Goal: Information Seeking & Learning: Find specific fact

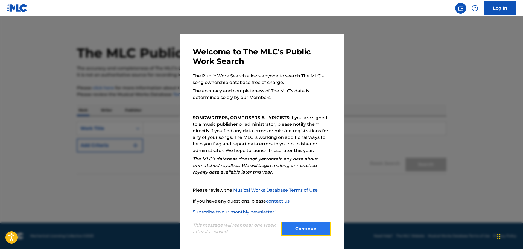
click at [291, 230] on button "Continue" at bounding box center [305, 229] width 49 height 14
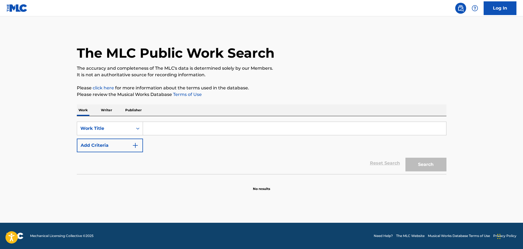
click at [159, 128] on input "Search Form" at bounding box center [294, 128] width 303 height 13
paste input "Chez le photographe du motel"
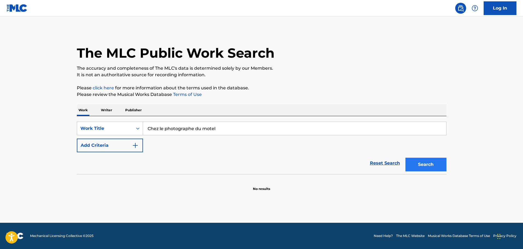
type input "Chez le photographe du motel"
click at [430, 164] on button "Search" at bounding box center [425, 165] width 41 height 14
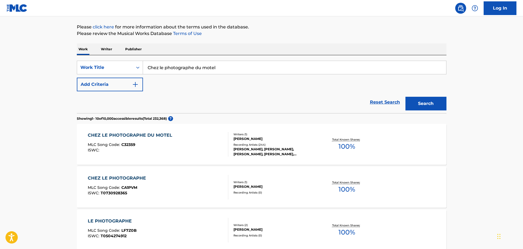
scroll to position [82, 0]
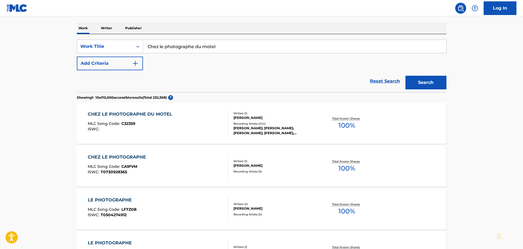
click at [269, 126] on div "[PERSON_NAME], [PERSON_NAME], [PERSON_NAME], [PERSON_NAME], [PERSON_NAME]" at bounding box center [274, 131] width 83 height 10
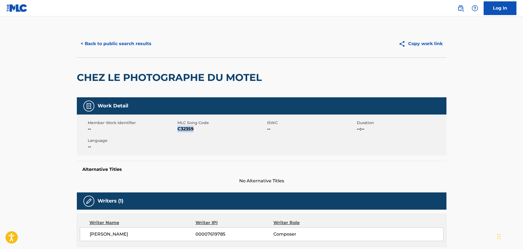
drag, startPoint x: 195, startPoint y: 128, endPoint x: 178, endPoint y: 128, distance: 16.9
click at [178, 128] on span "C32359" at bounding box center [221, 129] width 88 height 7
copy span "C32359"
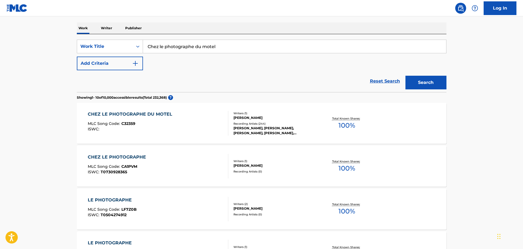
scroll to position [109, 0]
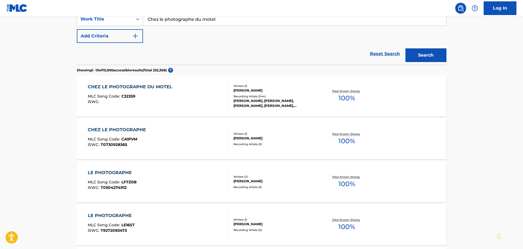
click at [283, 133] on div "Writers ( 1 )" at bounding box center [274, 134] width 83 height 4
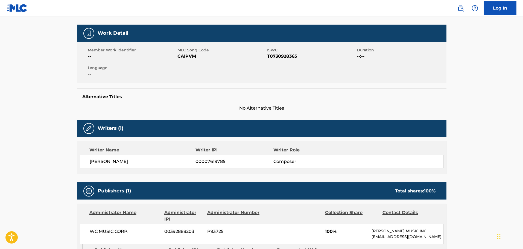
scroll to position [55, 0]
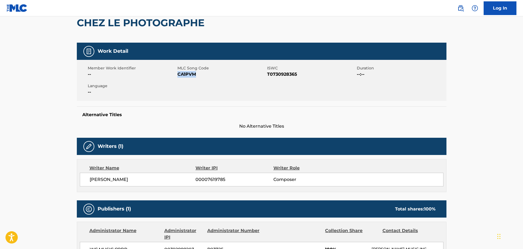
drag, startPoint x: 195, startPoint y: 75, endPoint x: 179, endPoint y: 76, distance: 15.9
click at [179, 76] on span "CA1PVM" at bounding box center [221, 74] width 88 height 7
copy span "CA1PVM"
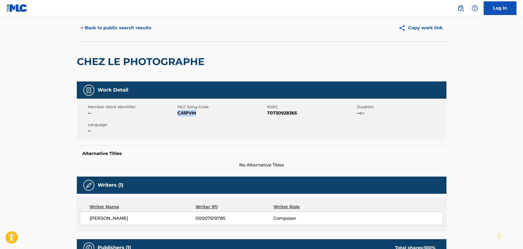
scroll to position [0, 0]
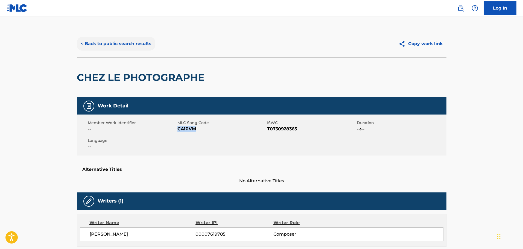
click at [135, 41] on button "< Back to public search results" at bounding box center [116, 44] width 78 height 14
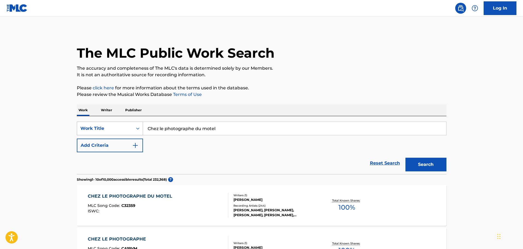
drag, startPoint x: 228, startPoint y: 129, endPoint x: 122, endPoint y: 127, distance: 106.6
click at [122, 127] on div "SearchWithCriteria80660a3b-d0c5-425d-a3e6-27679228181c Work Title Chez le photo…" at bounding box center [261, 129] width 369 height 14
paste input "Au bar du petit bac"
type input "Au bar du petit bac"
click at [423, 162] on button "Search" at bounding box center [425, 165] width 41 height 14
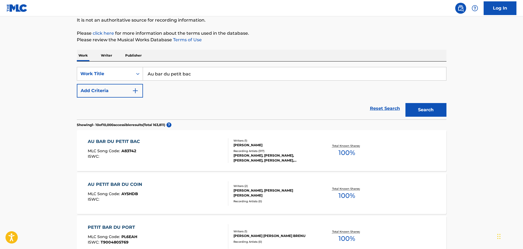
scroll to position [82, 0]
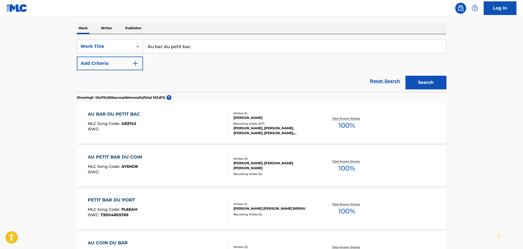
click at [261, 126] on div "[PERSON_NAME], [PERSON_NAME], [PERSON_NAME], [PERSON_NAME], [PERSON_NAME]" at bounding box center [274, 131] width 83 height 10
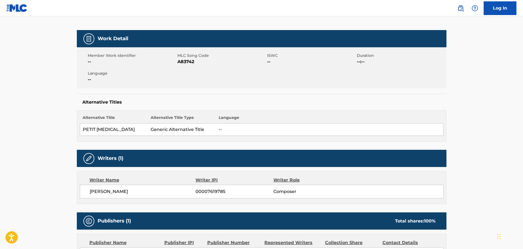
scroll to position [82, 0]
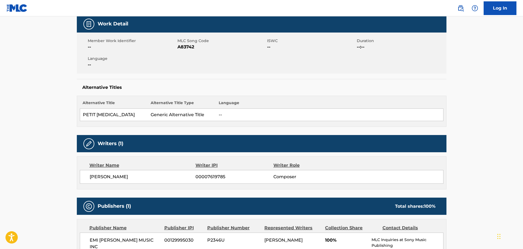
click at [192, 46] on span "A83742" at bounding box center [221, 47] width 88 height 7
click at [193, 46] on span "A83742" at bounding box center [221, 47] width 88 height 7
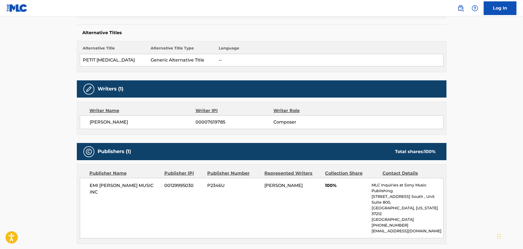
scroll to position [0, 0]
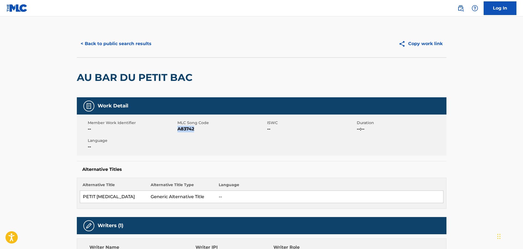
drag, startPoint x: 196, startPoint y: 130, endPoint x: 178, endPoint y: 128, distance: 18.4
click at [178, 128] on span "A83742" at bounding box center [221, 129] width 88 height 7
copy span "A83742"
click at [116, 42] on button "< Back to public search results" at bounding box center [116, 44] width 78 height 14
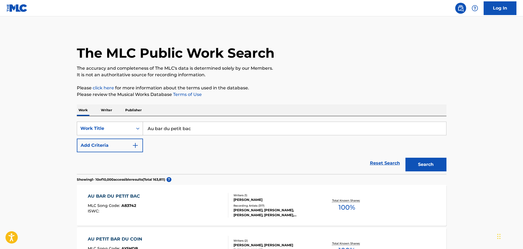
scroll to position [82, 0]
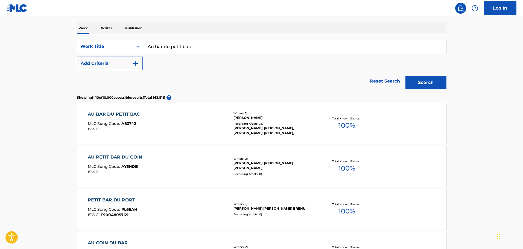
drag, startPoint x: 200, startPoint y: 45, endPoint x: 109, endPoint y: 49, distance: 90.8
click at [109, 49] on div "SearchWithCriteria80660a3b-d0c5-425d-a3e6-27679228181c Work Title Au bar du pet…" at bounding box center [261, 47] width 369 height 14
paste input "Visite du vigile"
type input "Visite du vigile"
click at [429, 83] on button "Search" at bounding box center [425, 83] width 41 height 14
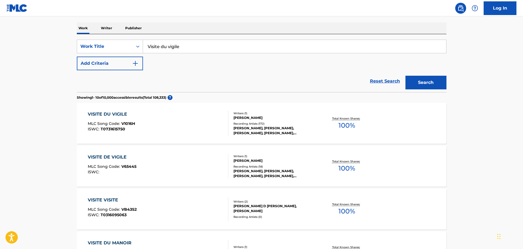
click at [263, 126] on div "[PERSON_NAME], [PERSON_NAME], [PERSON_NAME], [PERSON_NAME], [PERSON_NAME]" at bounding box center [274, 131] width 83 height 10
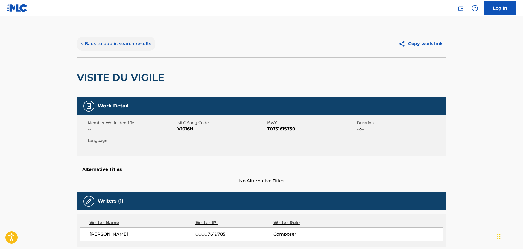
click at [113, 46] on button "< Back to public search results" at bounding box center [116, 44] width 78 height 14
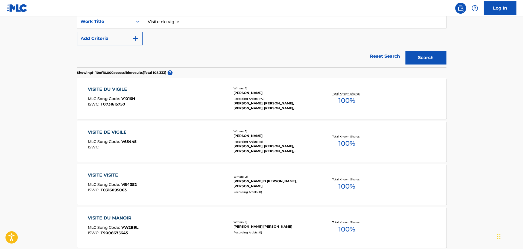
scroll to position [137, 0]
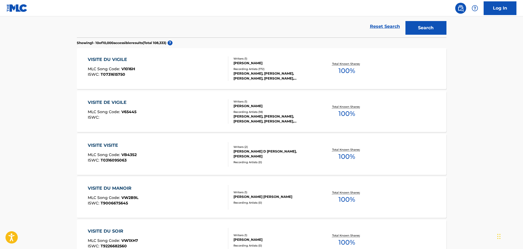
click at [258, 108] on div "Writers ( 1 ) [PERSON_NAME] Recording Artists ( 18 ) [PERSON_NAME], [PERSON_NAM…" at bounding box center [272, 111] width 88 height 24
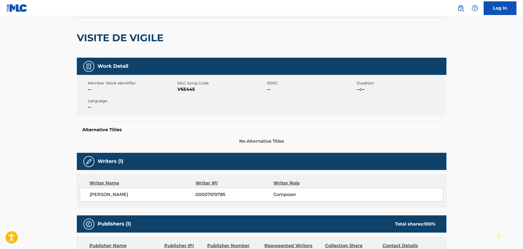
scroll to position [27, 0]
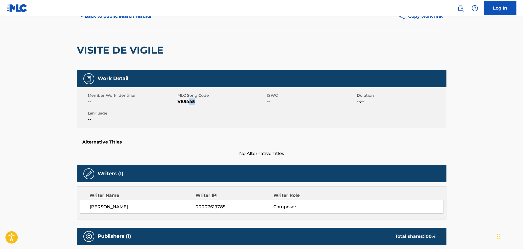
drag, startPoint x: 190, startPoint y: 102, endPoint x: 185, endPoint y: 101, distance: 4.7
click at [186, 101] on span "V65445" at bounding box center [221, 101] width 88 height 7
drag, startPoint x: 177, startPoint y: 102, endPoint x: 195, endPoint y: 101, distance: 17.8
click at [195, 101] on span "V65445" at bounding box center [221, 101] width 88 height 7
copy span "V65445"
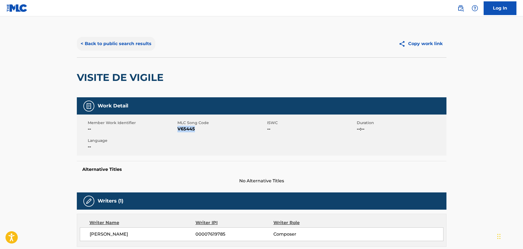
click at [105, 43] on button "< Back to public search results" at bounding box center [116, 44] width 78 height 14
click at [139, 42] on button "< Back to public search results" at bounding box center [116, 44] width 78 height 14
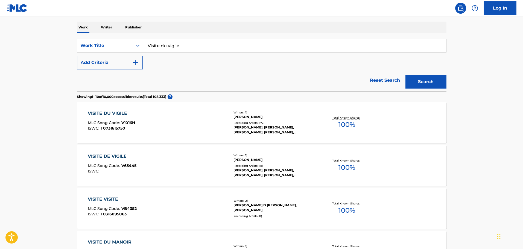
scroll to position [83, 0]
click at [252, 126] on div "[PERSON_NAME], [PERSON_NAME], [PERSON_NAME], [PERSON_NAME], [PERSON_NAME]" at bounding box center [274, 130] width 83 height 10
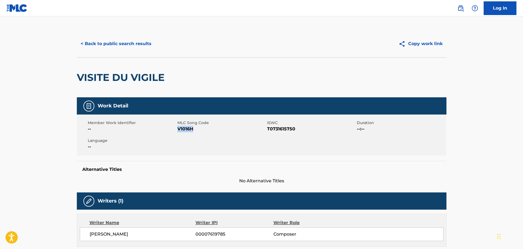
drag, startPoint x: 195, startPoint y: 127, endPoint x: 178, endPoint y: 128, distance: 17.0
click at [178, 128] on span "V1016H" at bounding box center [221, 129] width 88 height 7
copy span "V1016H"
click at [101, 46] on button "< Back to public search results" at bounding box center [116, 44] width 78 height 14
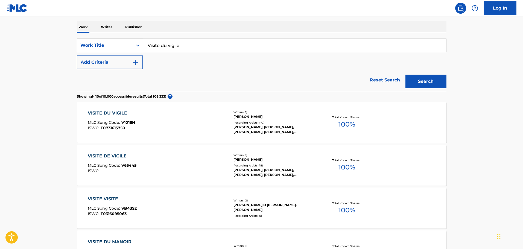
drag, startPoint x: 145, startPoint y: 43, endPoint x: 137, endPoint y: 42, distance: 8.0
click at [137, 42] on div "SearchWithCriteria80660a3b-d0c5-425d-a3e6-27679228181c Work Title Visite du vig…" at bounding box center [261, 46] width 369 height 14
paste input "Evasion [PERSON_NAME]"
type input "Evasion [PERSON_NAME]"
click at [424, 81] on button "Search" at bounding box center [425, 82] width 41 height 14
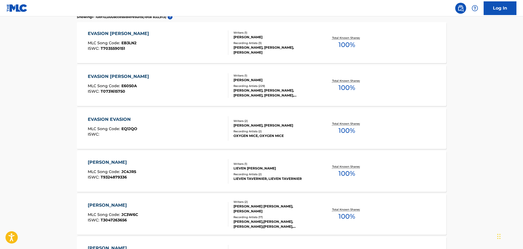
scroll to position [164, 0]
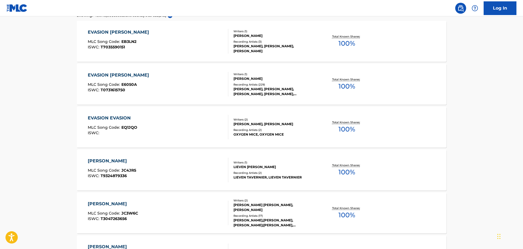
click at [251, 84] on div "Recording Artists ( 229 )" at bounding box center [274, 85] width 83 height 4
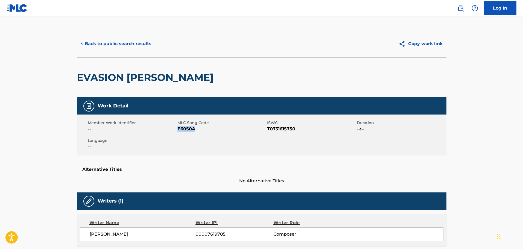
drag, startPoint x: 195, startPoint y: 129, endPoint x: 177, endPoint y: 130, distance: 17.2
click at [177, 130] on span "E6050A" at bounding box center [221, 129] width 88 height 7
copy span "E6050A"
click at [141, 44] on button "< Back to public search results" at bounding box center [116, 44] width 78 height 14
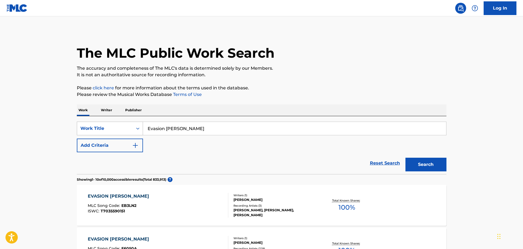
drag, startPoint x: 187, startPoint y: 126, endPoint x: 110, endPoint y: 128, distance: 77.9
click at [110, 128] on div "SearchWithCriteria80660a3b-d0c5-425d-a3e6-27679228181c Work Title Evasion [PERS…" at bounding box center [261, 129] width 369 height 14
paste input "Dîner au motel"
type input "Dîner au motel"
click at [430, 164] on button "Search" at bounding box center [425, 165] width 41 height 14
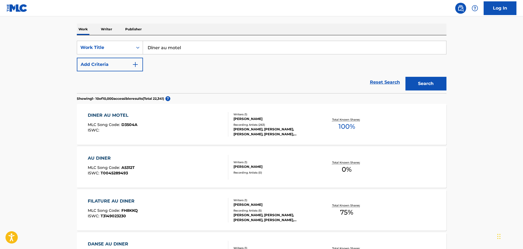
scroll to position [82, 0]
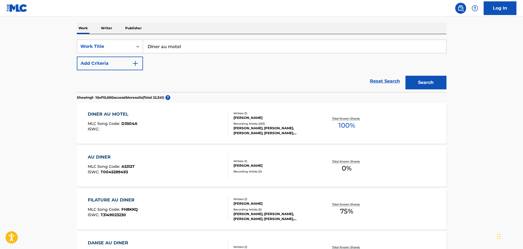
click at [254, 120] on div "Writers ( 1 ) [PERSON_NAME] Recording Artists ( 263 ) [PERSON_NAME], [PERSON_NA…" at bounding box center [272, 123] width 88 height 24
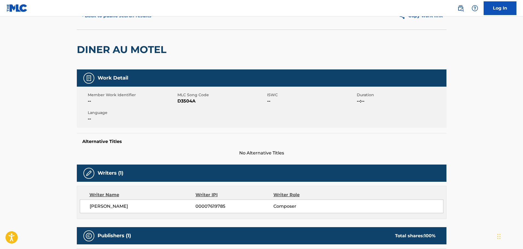
scroll to position [27, 0]
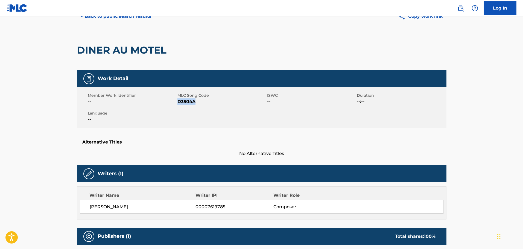
drag, startPoint x: 196, startPoint y: 103, endPoint x: 178, endPoint y: 104, distance: 17.8
click at [178, 104] on span "D3504A" at bounding box center [221, 101] width 88 height 7
copy span "D3504A"
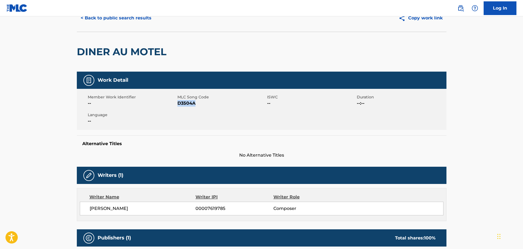
scroll to position [0, 0]
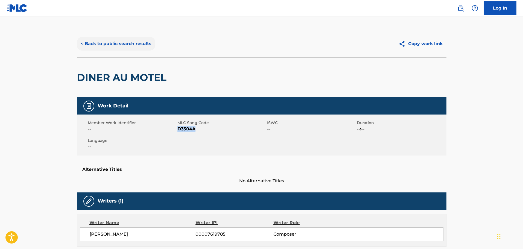
click at [131, 44] on button "< Back to public search results" at bounding box center [116, 44] width 78 height 14
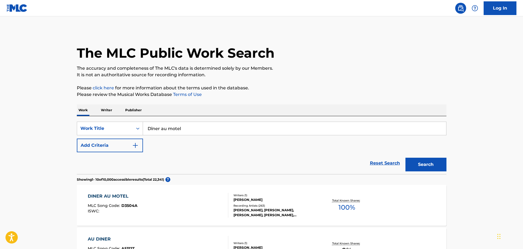
scroll to position [82, 0]
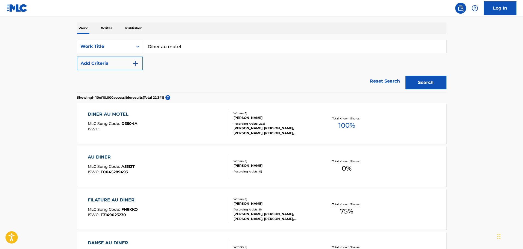
drag, startPoint x: 187, startPoint y: 46, endPoint x: 120, endPoint y: 46, distance: 66.9
click at [120, 46] on div "SearchWithCriteria80660a3b-d0c5-425d-a3e6-27679228181c Work Title Dîner au motel" at bounding box center [261, 47] width 369 height 14
paste input "[PERSON_NAME]-Dance"
type input "[PERSON_NAME]-Dance"
click at [424, 85] on button "Search" at bounding box center [425, 83] width 41 height 14
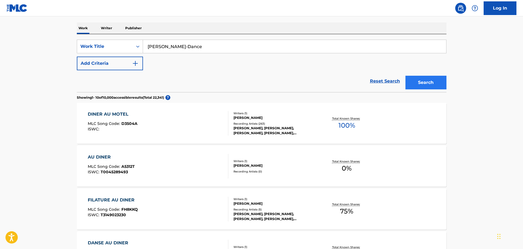
click at [424, 9] on p "Please click here for more information about the terms used in the database." at bounding box center [261, 6] width 369 height 7
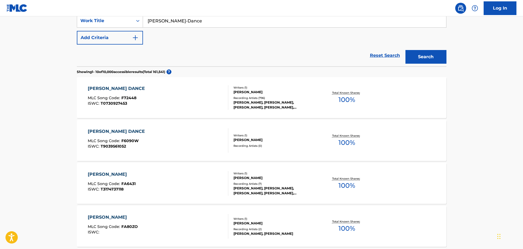
scroll to position [109, 0]
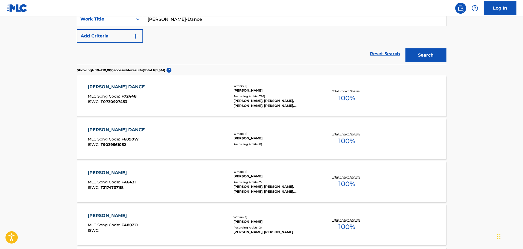
click at [242, 93] on div "Writers ( 1 ) [PERSON_NAME] Recording Artists ( 796 ) [PERSON_NAME], [PERSON_NA…" at bounding box center [272, 96] width 88 height 24
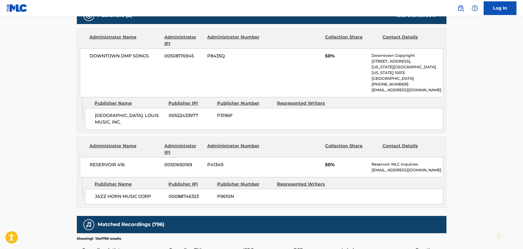
scroll to position [273, 0]
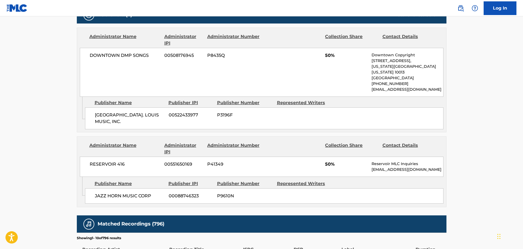
click at [439, 215] on div "Matched Recordings (796)" at bounding box center [261, 223] width 369 height 17
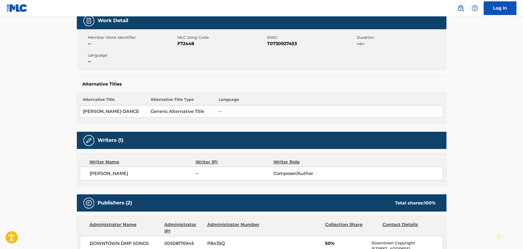
scroll to position [82, 0]
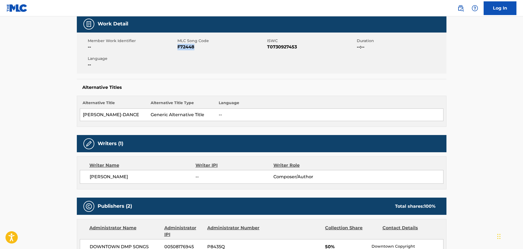
drag, startPoint x: 199, startPoint y: 48, endPoint x: 178, endPoint y: 48, distance: 20.8
click at [178, 48] on span "F72448" at bounding box center [221, 47] width 88 height 7
copy span "F72448"
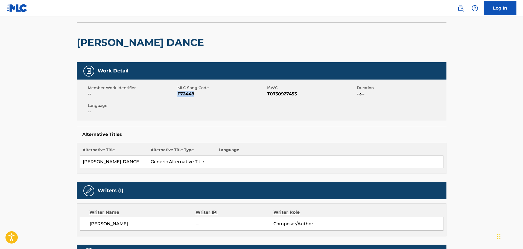
scroll to position [0, 0]
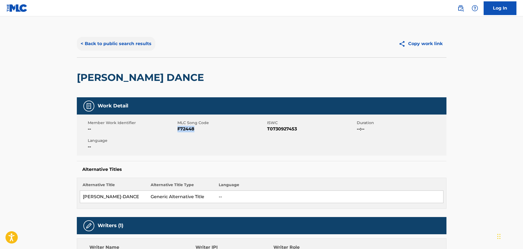
click at [136, 45] on button "< Back to public search results" at bounding box center [116, 44] width 78 height 14
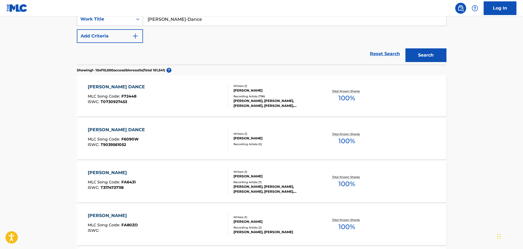
scroll to position [27, 0]
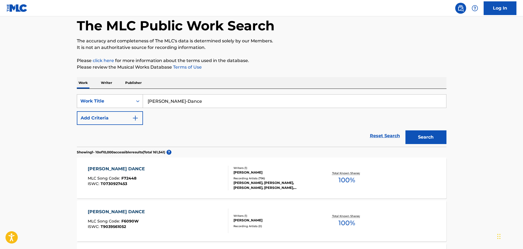
drag, startPoint x: 179, startPoint y: 102, endPoint x: 111, endPoint y: 102, distance: 67.8
click at [111, 102] on div "SearchWithCriteria80660a3b-d0c5-425d-a3e6-27679228181c Work Title [PERSON_NAME]…" at bounding box center [261, 101] width 369 height 14
paste input "Ascenseur pour l'échafaud"
type input "Ascenseur pour l'échafaud"
click at [428, 136] on button "Search" at bounding box center [425, 137] width 41 height 14
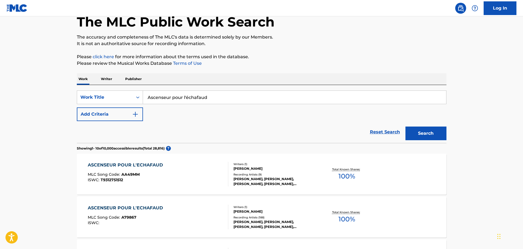
scroll to position [109, 0]
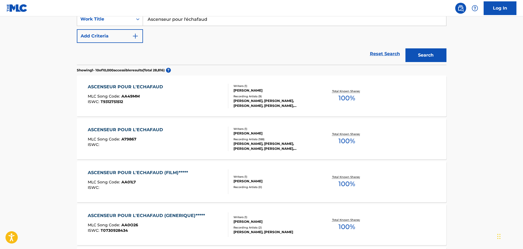
click at [243, 140] on div "Recording Artists ( 188 )" at bounding box center [274, 139] width 83 height 4
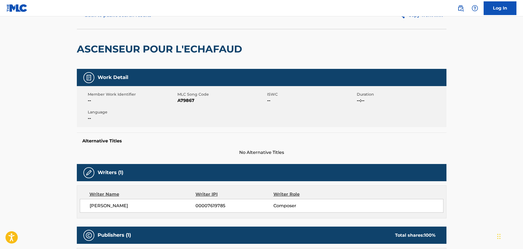
scroll to position [27, 0]
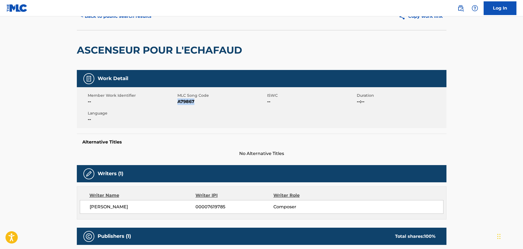
drag, startPoint x: 195, startPoint y: 101, endPoint x: 178, endPoint y: 101, distance: 17.2
click at [178, 101] on span "A79867" at bounding box center [221, 101] width 88 height 7
copy span "A79867"
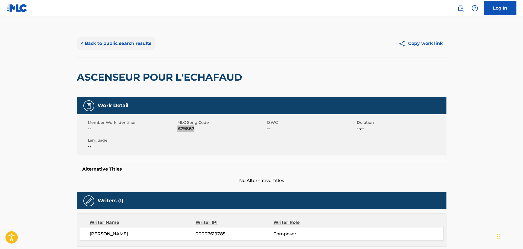
scroll to position [0, 0]
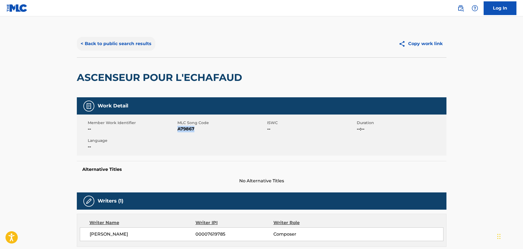
click at [119, 42] on button "< Back to public search results" at bounding box center [116, 44] width 78 height 14
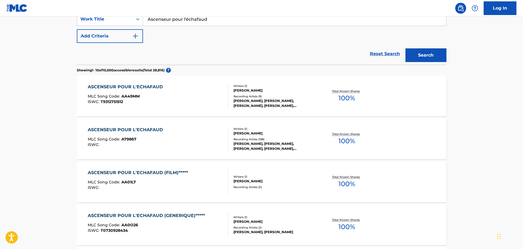
click at [268, 180] on div "[PERSON_NAME]" at bounding box center [274, 181] width 83 height 5
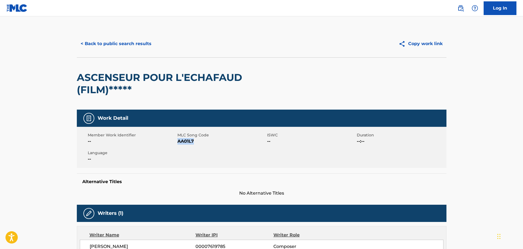
drag, startPoint x: 194, startPoint y: 140, endPoint x: 178, endPoint y: 140, distance: 15.6
click at [178, 140] on span "AA01L7" at bounding box center [221, 141] width 88 height 7
click at [136, 41] on button "< Back to public search results" at bounding box center [116, 44] width 78 height 14
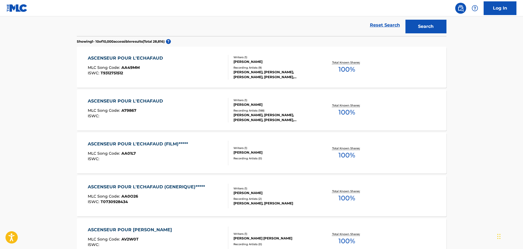
scroll to position [219, 0]
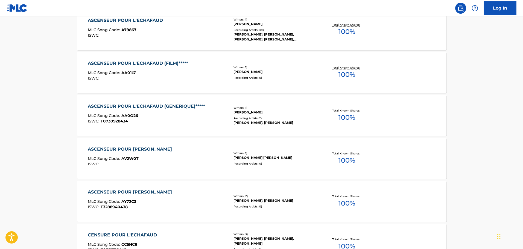
click at [261, 114] on div "[PERSON_NAME]" at bounding box center [274, 112] width 83 height 5
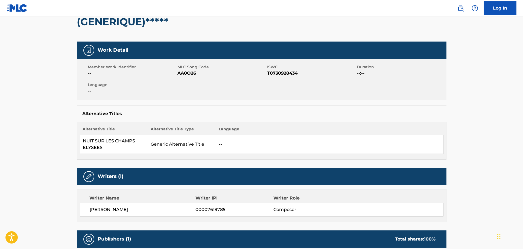
scroll to position [27, 0]
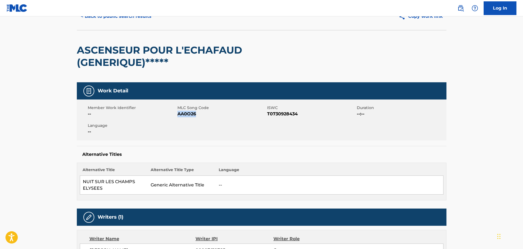
drag, startPoint x: 198, startPoint y: 113, endPoint x: 178, endPoint y: 114, distance: 19.7
click at [178, 114] on span "AA0O26" at bounding box center [221, 114] width 88 height 7
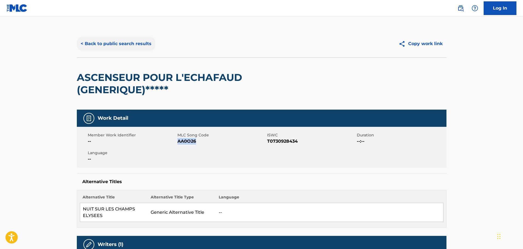
click at [113, 43] on button "< Back to public search results" at bounding box center [116, 44] width 78 height 14
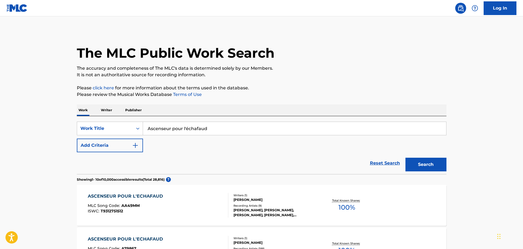
drag, startPoint x: 223, startPoint y: 131, endPoint x: 171, endPoint y: 134, distance: 52.5
click at [138, 130] on div "SearchWithCriteria80660a3b-d0c5-425d-a3e6-27679228181c Work Title Ascenseur pou…" at bounding box center [261, 129] width 369 height 14
paste input "L'assasinat de [PERSON_NAME]"
type input "L'assasinat de [PERSON_NAME]"
click at [428, 166] on button "Search" at bounding box center [425, 165] width 41 height 14
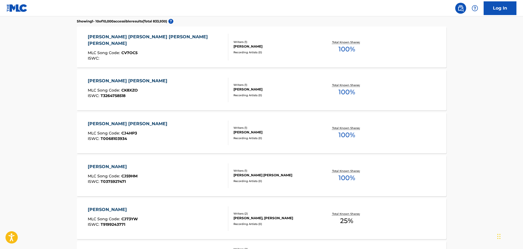
scroll to position [119, 0]
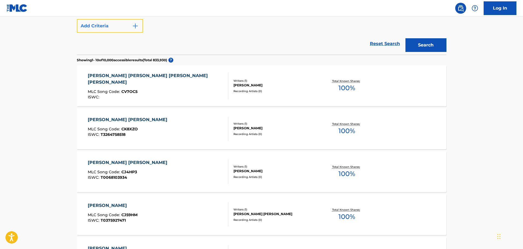
click at [111, 27] on button "Add Criteria" at bounding box center [110, 26] width 66 height 14
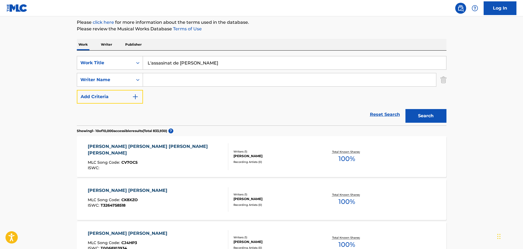
scroll to position [10, 0]
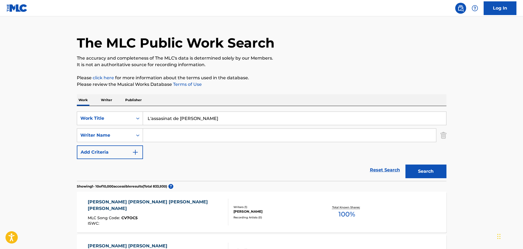
click at [159, 135] on input "Search Form" at bounding box center [289, 135] width 293 height 13
type input "[PERSON_NAME]"
click at [405, 164] on button "Search" at bounding box center [425, 171] width 41 height 14
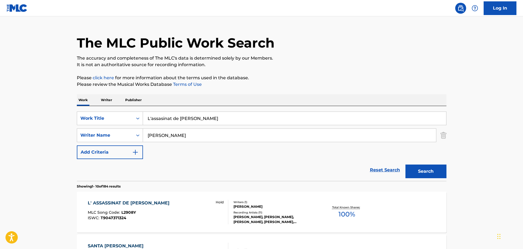
click at [280, 213] on div "Recording Artists ( 11 )" at bounding box center [274, 212] width 83 height 4
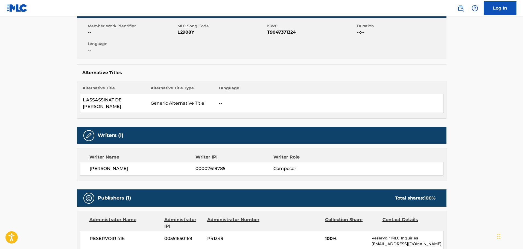
scroll to position [82, 0]
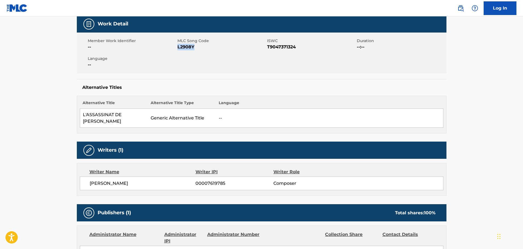
drag, startPoint x: 198, startPoint y: 48, endPoint x: 178, endPoint y: 48, distance: 20.0
click at [178, 48] on span "L2908Y" at bounding box center [221, 47] width 88 height 7
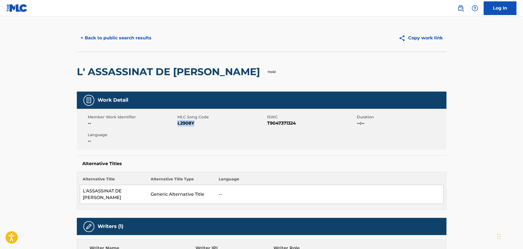
scroll to position [0, 0]
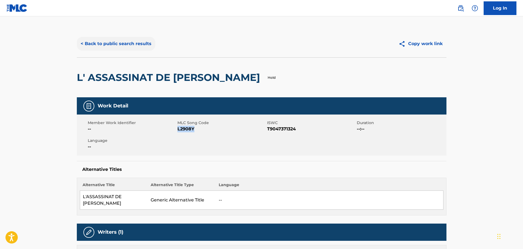
click at [138, 43] on button "< Back to public search results" at bounding box center [116, 44] width 78 height 14
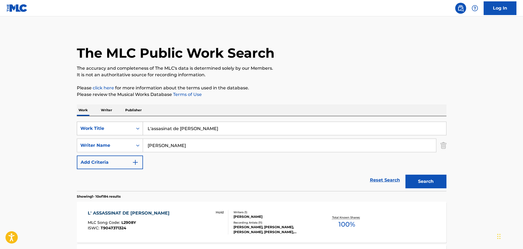
drag, startPoint x: 192, startPoint y: 130, endPoint x: 142, endPoint y: 129, distance: 50.0
click at [142, 129] on div "SearchWithCriteria80660a3b-d0c5-425d-a3e6-27679228181c Work Title L'assasinat d…" at bounding box center [261, 129] width 369 height 14
paste input "Sur l'autoroute"
type input "Sur l'autoroute"
click at [425, 177] on button "Search" at bounding box center [425, 182] width 41 height 14
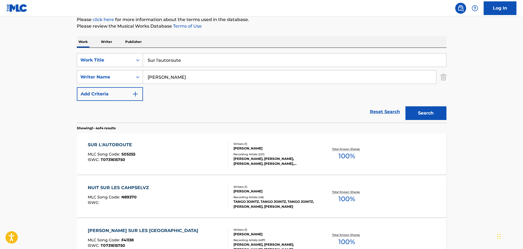
scroll to position [109, 0]
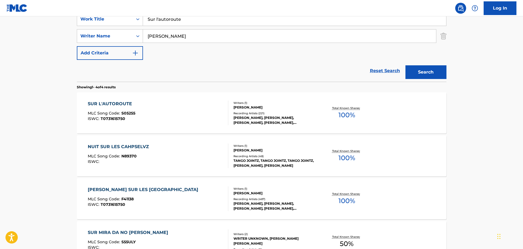
click at [293, 111] on div "Recording Artists ( 221 )" at bounding box center [274, 113] width 83 height 4
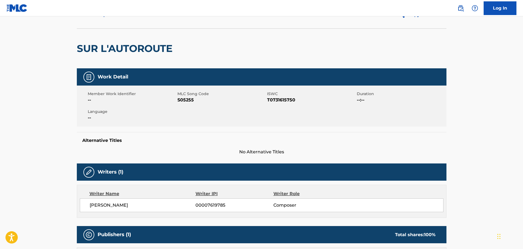
scroll to position [27, 0]
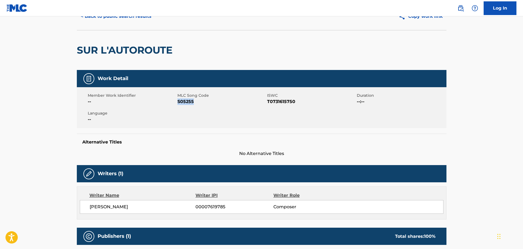
drag, startPoint x: 194, startPoint y: 101, endPoint x: 177, endPoint y: 101, distance: 16.9
click at [177, 101] on span "S05255" at bounding box center [221, 101] width 88 height 7
drag, startPoint x: 195, startPoint y: 102, endPoint x: 178, endPoint y: 103, distance: 16.7
click at [178, 103] on span "S05255" at bounding box center [221, 101] width 88 height 7
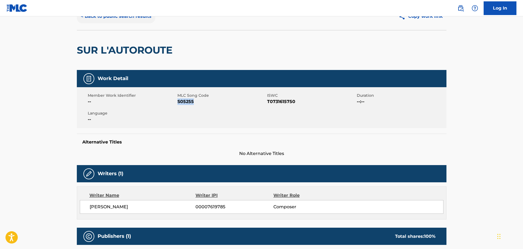
click at [133, 17] on button "< Back to public search results" at bounding box center [116, 17] width 78 height 14
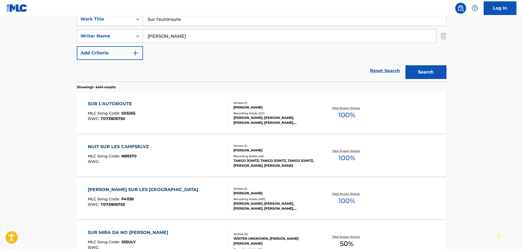
click at [267, 158] on div "TANGO JOINTZ, TANGO JOINTZ, TANGO JOINTZ, [PERSON_NAME], [PERSON_NAME]" at bounding box center [274, 163] width 83 height 10
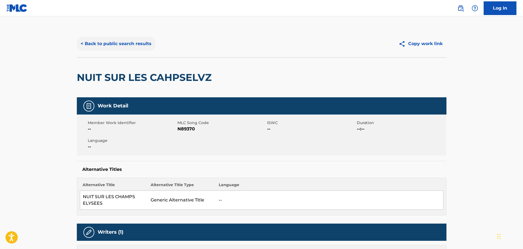
click at [101, 41] on button "< Back to public search results" at bounding box center [116, 44] width 78 height 14
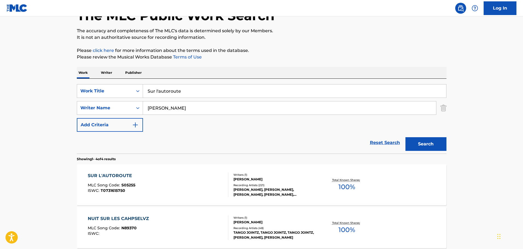
scroll to position [27, 0]
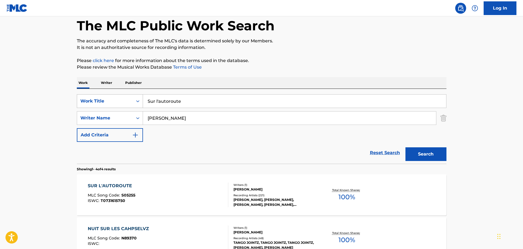
drag, startPoint x: 199, startPoint y: 100, endPoint x: 86, endPoint y: 101, distance: 113.1
click at [86, 101] on div "SearchWithCriteria80660a3b-d0c5-425d-a3e6-27679228181c Work Title Sur l'autorou…" at bounding box center [261, 101] width 369 height 14
paste input "[PERSON_NAME] sur les [GEOGRAPHIC_DATA]"
type input "[PERSON_NAME] sur les [GEOGRAPHIC_DATA]"
click at [430, 154] on button "Search" at bounding box center [425, 154] width 41 height 14
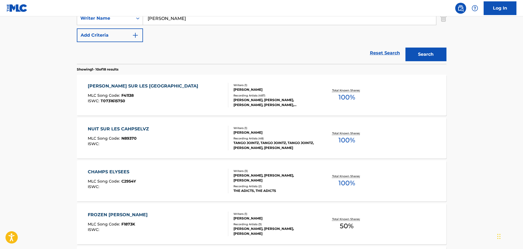
scroll to position [137, 0]
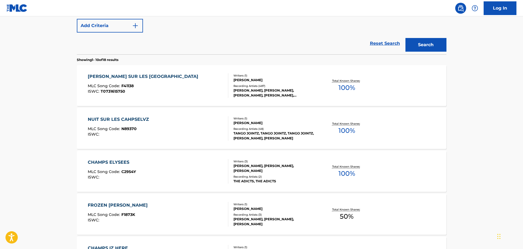
click at [277, 89] on div "[PERSON_NAME], [PERSON_NAME], [PERSON_NAME], [PERSON_NAME], [PERSON_NAME]" at bounding box center [274, 93] width 83 height 10
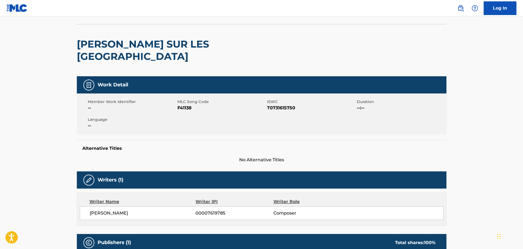
scroll to position [27, 0]
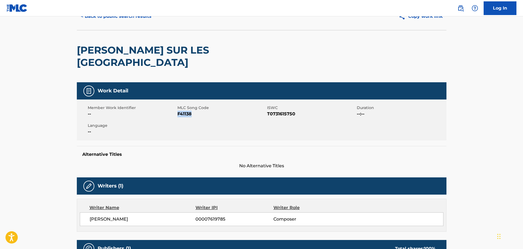
drag, startPoint x: 193, startPoint y: 102, endPoint x: 178, endPoint y: 103, distance: 15.0
click at [178, 111] on span "F41138" at bounding box center [221, 114] width 88 height 7
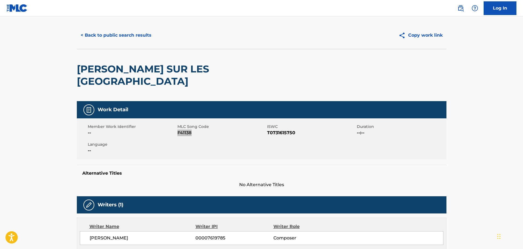
scroll to position [0, 0]
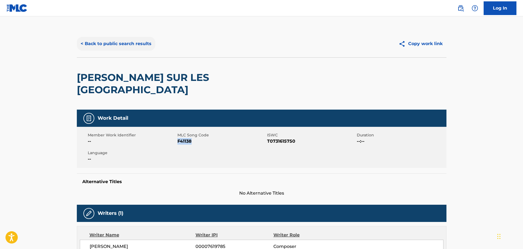
click at [125, 42] on button "< Back to public search results" at bounding box center [116, 44] width 78 height 14
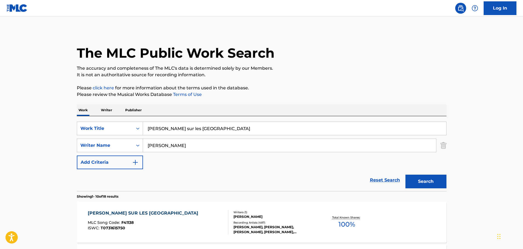
scroll to position [168, 0]
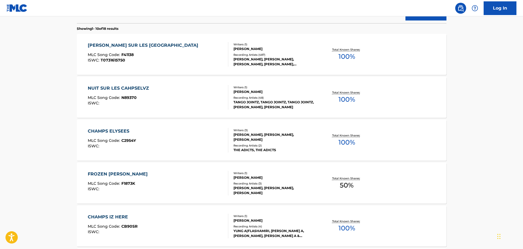
click at [263, 95] on div "Writers ( 1 ) [PERSON_NAME] Recording Artists ( 48 ) TANGO JOINTZ, TANGO JOINTZ…" at bounding box center [272, 97] width 88 height 24
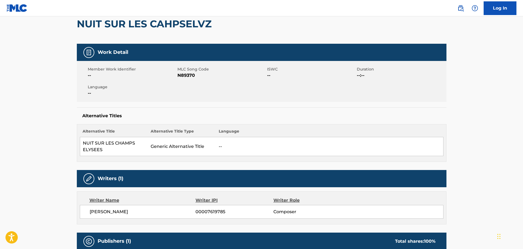
scroll to position [55, 0]
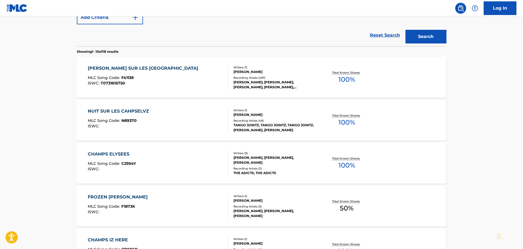
scroll to position [144, 0]
